Goal: Entertainment & Leisure: Consume media (video, audio)

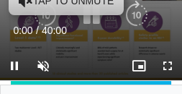
scroll to position [58, 0]
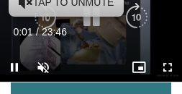
scroll to position [72, 0]
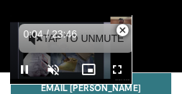
click at [123, 29] on span "Video Player" at bounding box center [122, 30] width 29 height 29
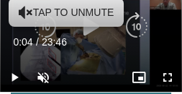
scroll to position [29, 0]
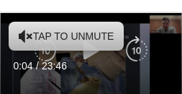
click at [23, 33] on icon "Video Player" at bounding box center [26, 36] width 14 height 14
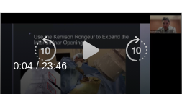
click at [87, 52] on icon "Video Player" at bounding box center [91, 50] width 29 height 29
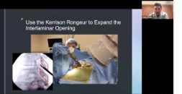
scroll to position [43, 0]
